Goal: Information Seeking & Learning: Check status

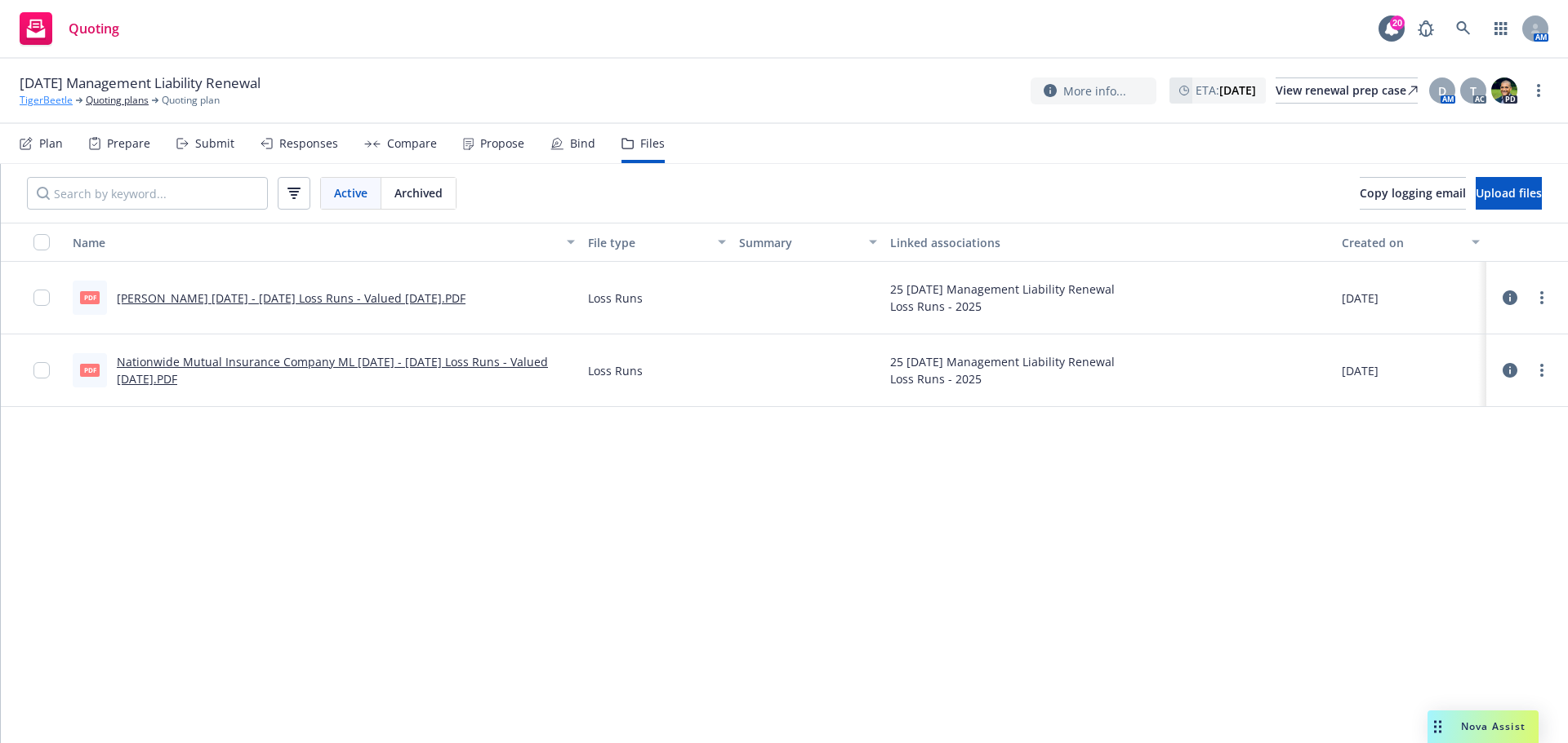
click at [57, 100] on link "TigerBeetle" at bounding box center [46, 100] width 53 height 14
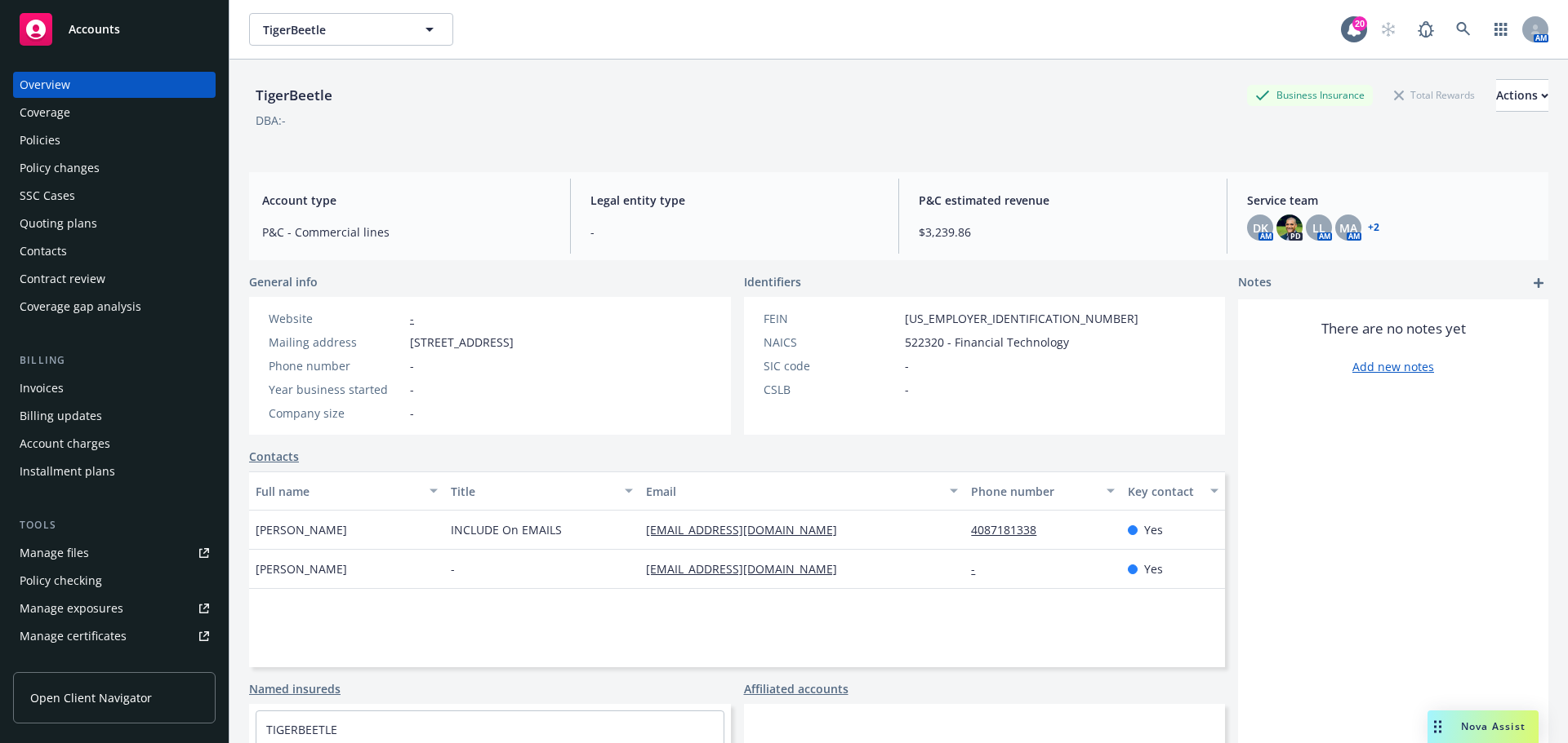
click at [82, 135] on div "Policies" at bounding box center [115, 140] width 189 height 26
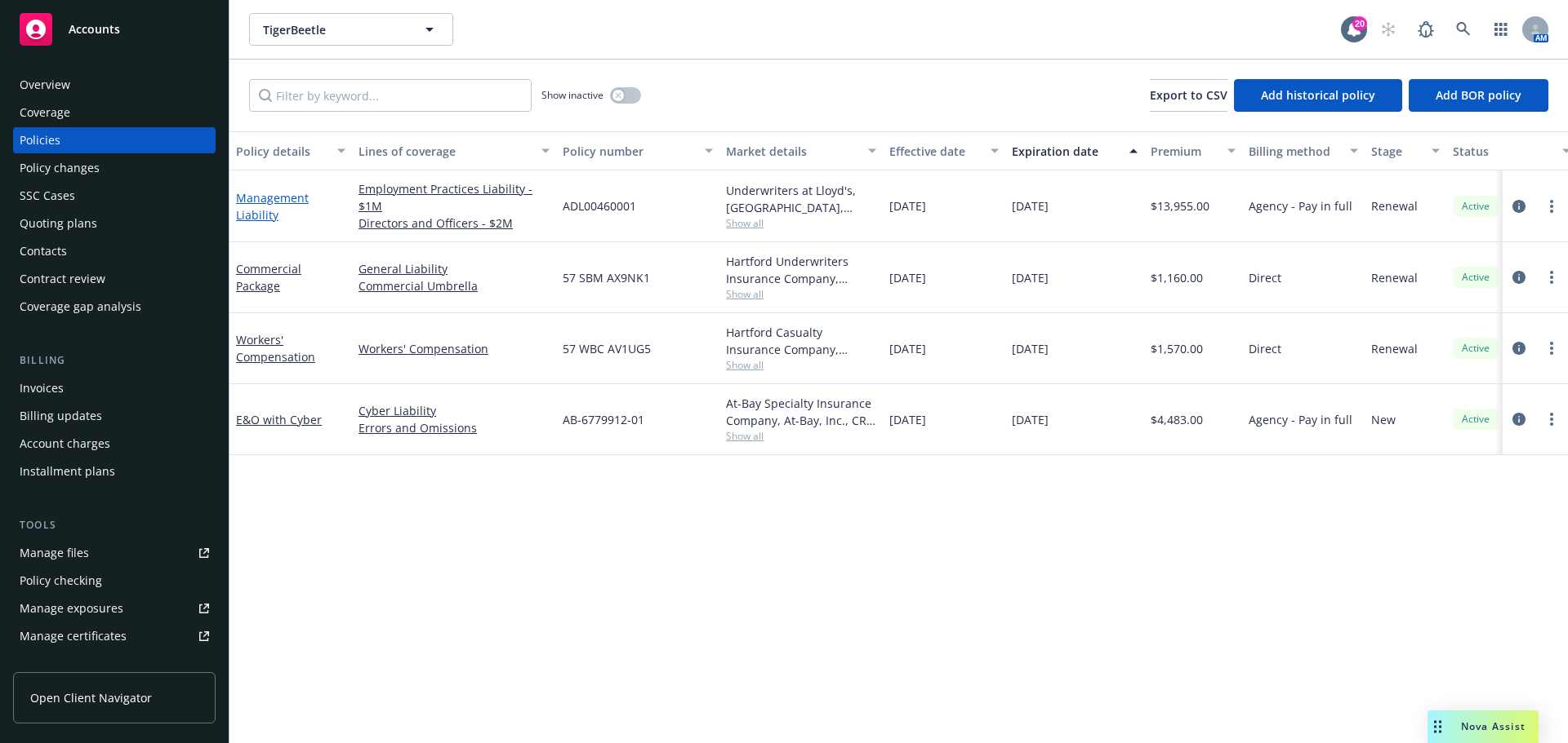
click at [271, 202] on link "Management Liability" at bounding box center [272, 206] width 73 height 32
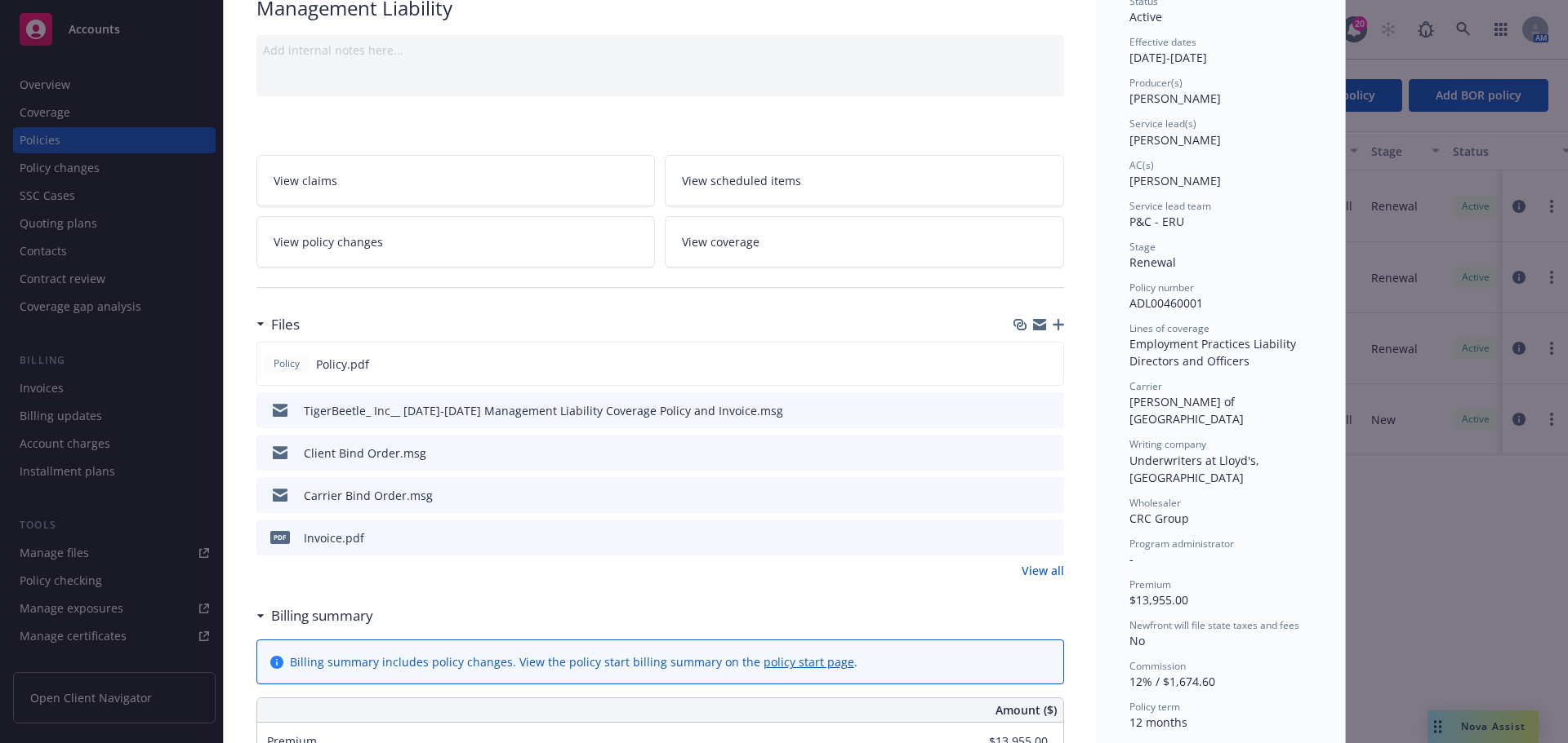
scroll to position [244, 0]
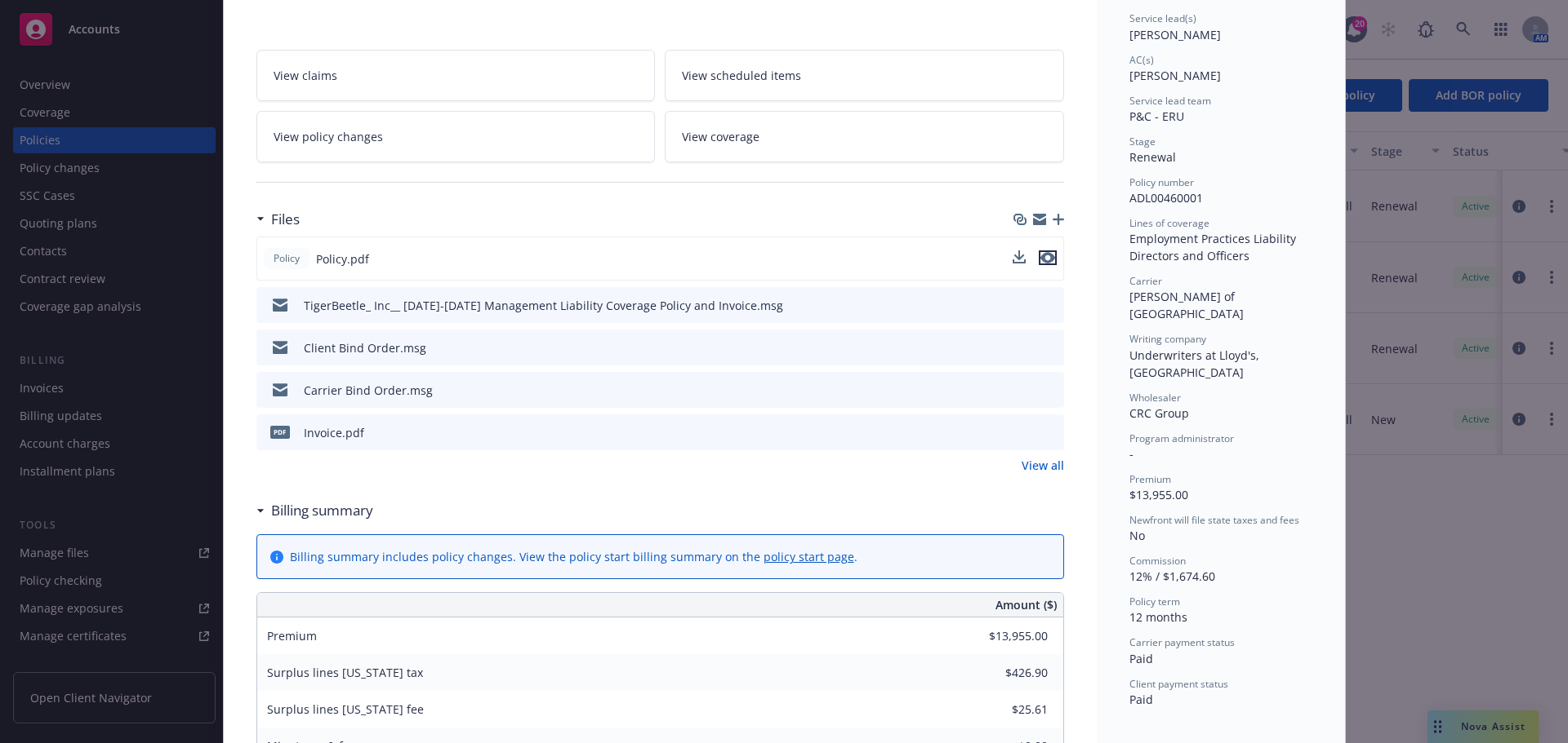
click at [1040, 258] on icon "preview file" at bounding box center [1047, 258] width 14 height 12
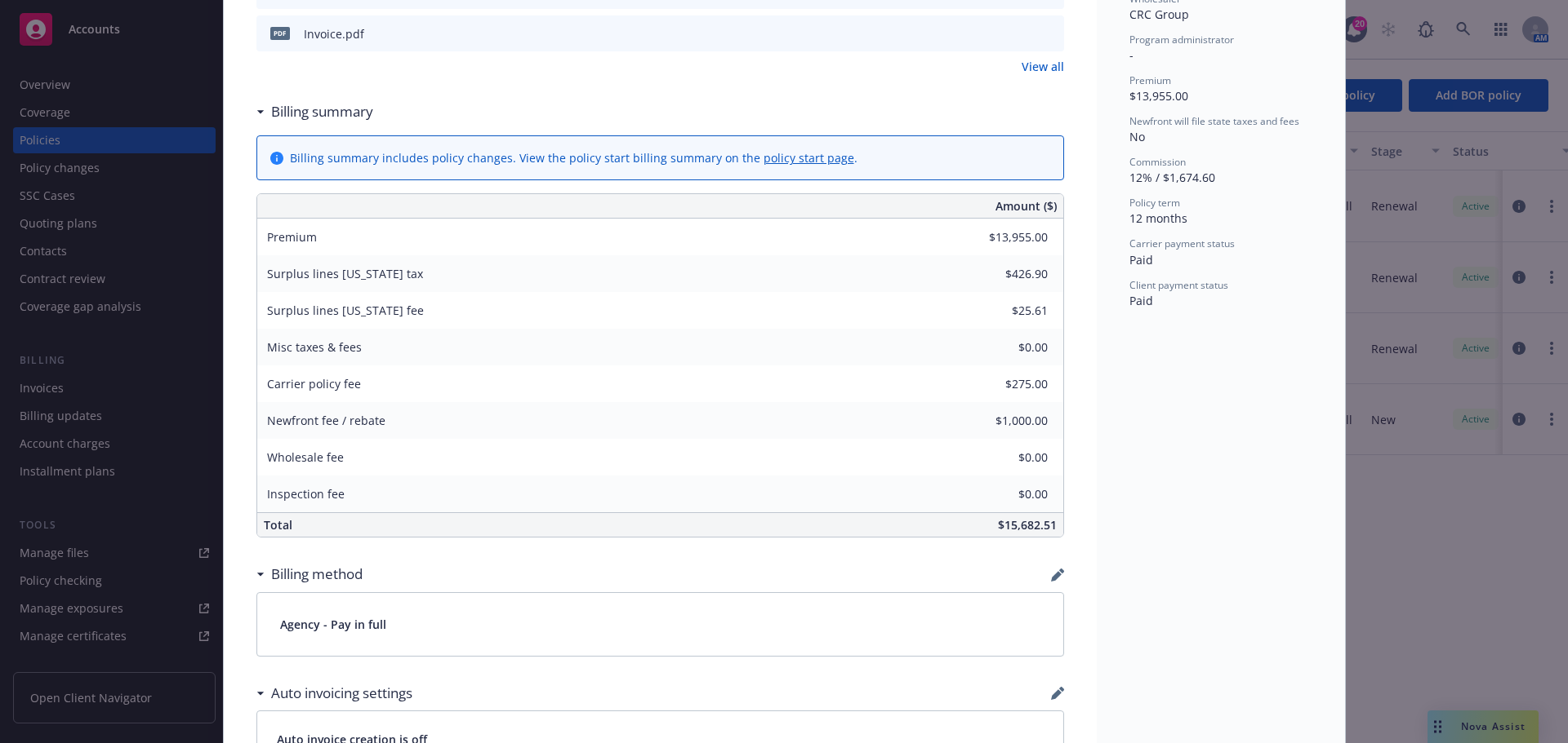
scroll to position [653, 0]
